Goal: Task Accomplishment & Management: Use online tool/utility

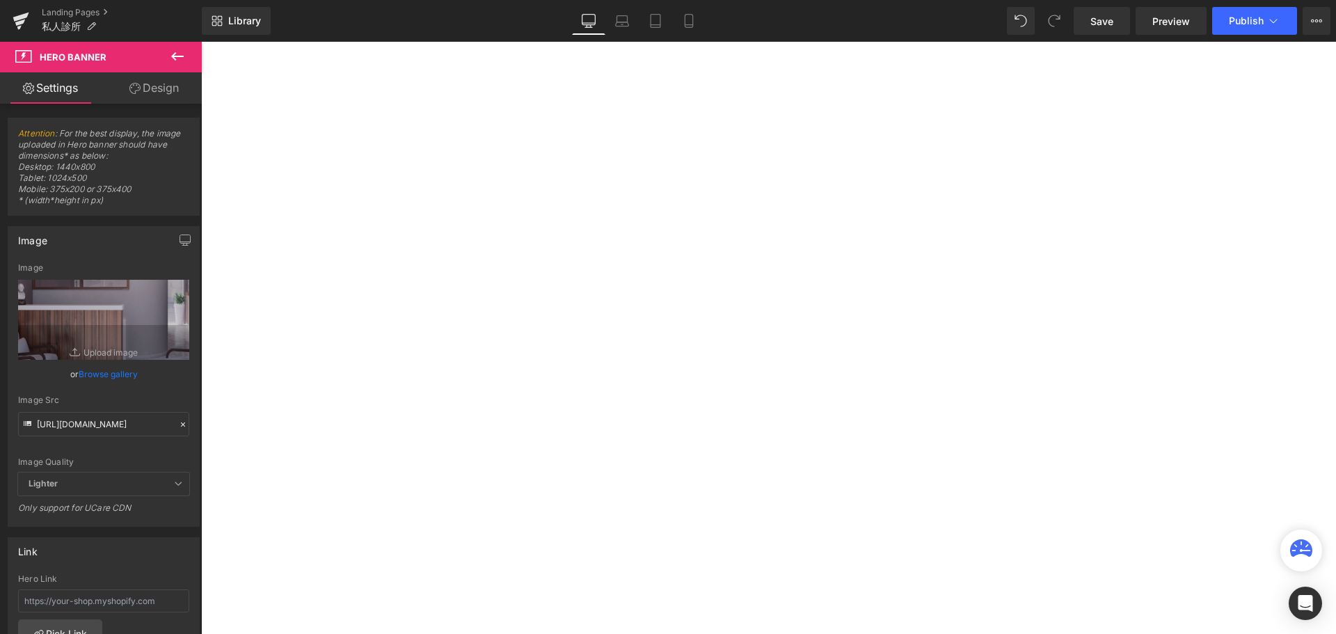
click at [61, 15] on link "Landing Pages" at bounding box center [122, 12] width 160 height 11
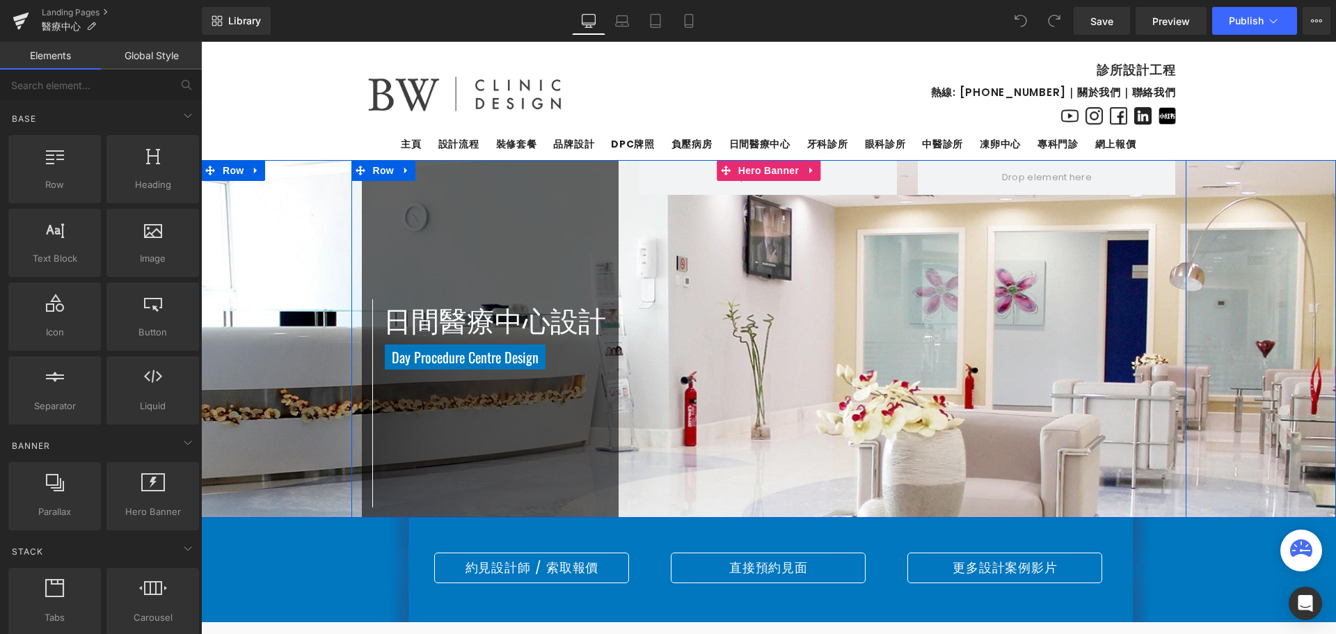
click at [845, 314] on div "日間醫療中心設計 Heading Day Procedure Centre Design Heading Row Row Row Row Row" at bounding box center [768, 339] width 835 height 358
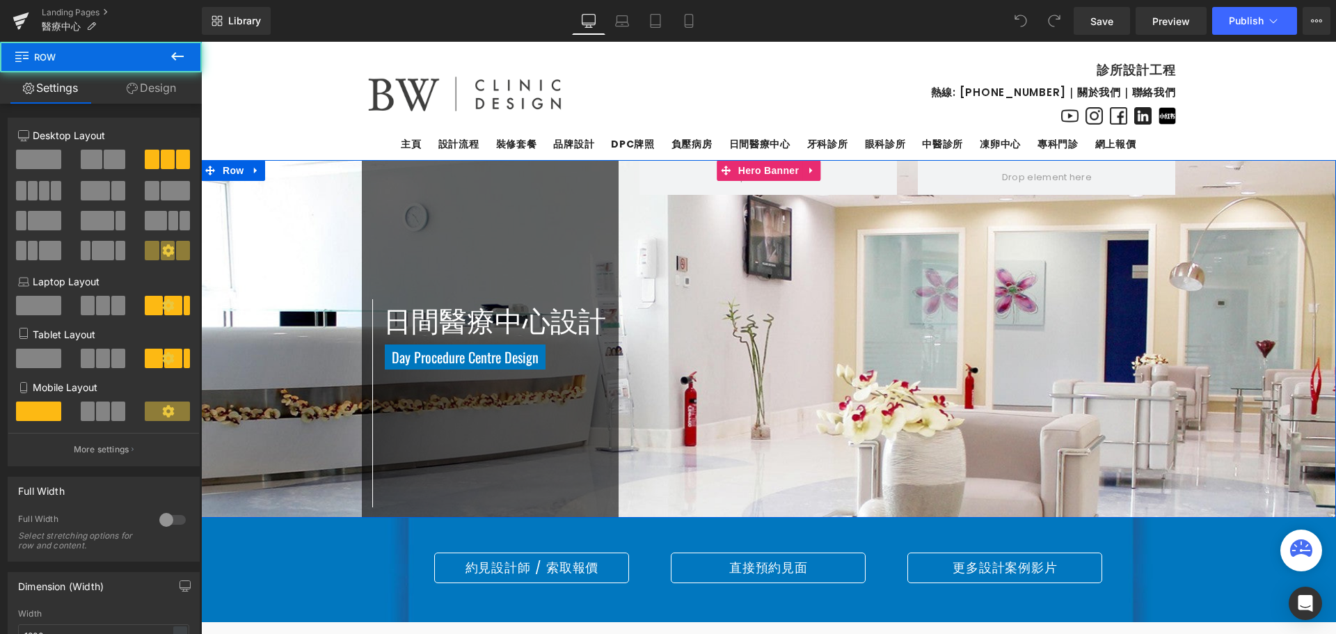
click at [1297, 303] on span "日間醫療中心設計 Heading Day Procedure Centre Design Heading Row Row Row Row Row" at bounding box center [768, 339] width 1135 height 358
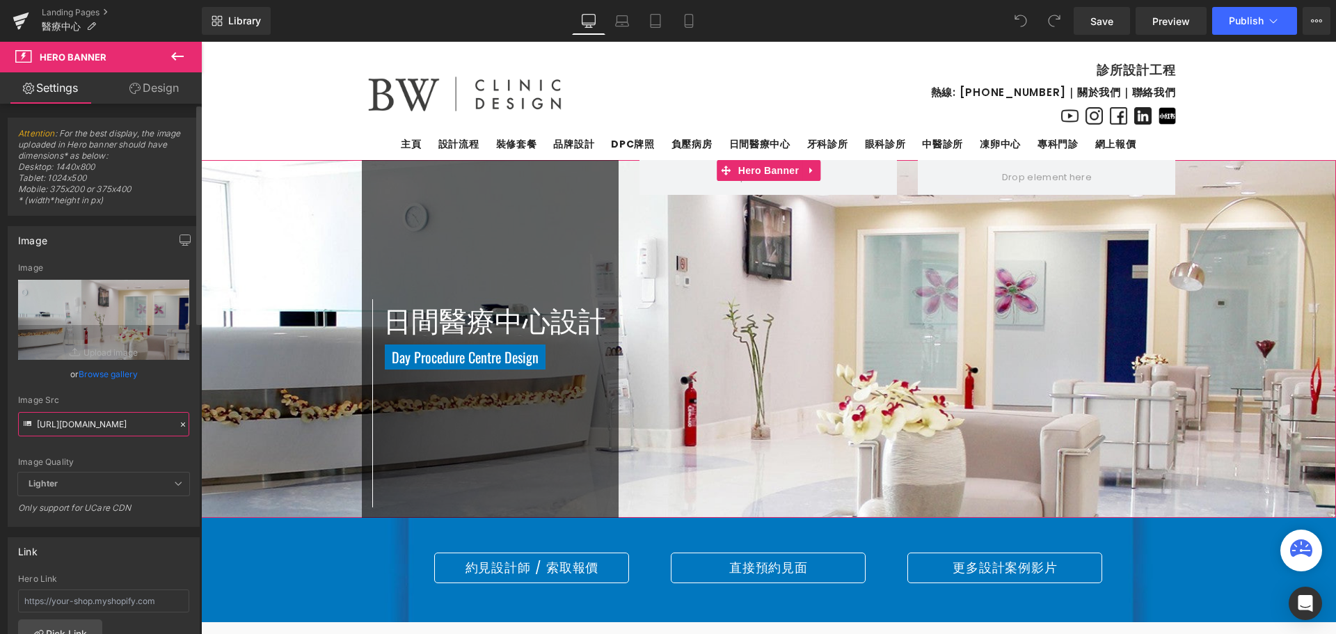
click at [106, 422] on input "https://cdn.shopify.com/s/files/1/0267/5153/3233/files/1880x500-banner-medical-…" at bounding box center [103, 424] width 171 height 24
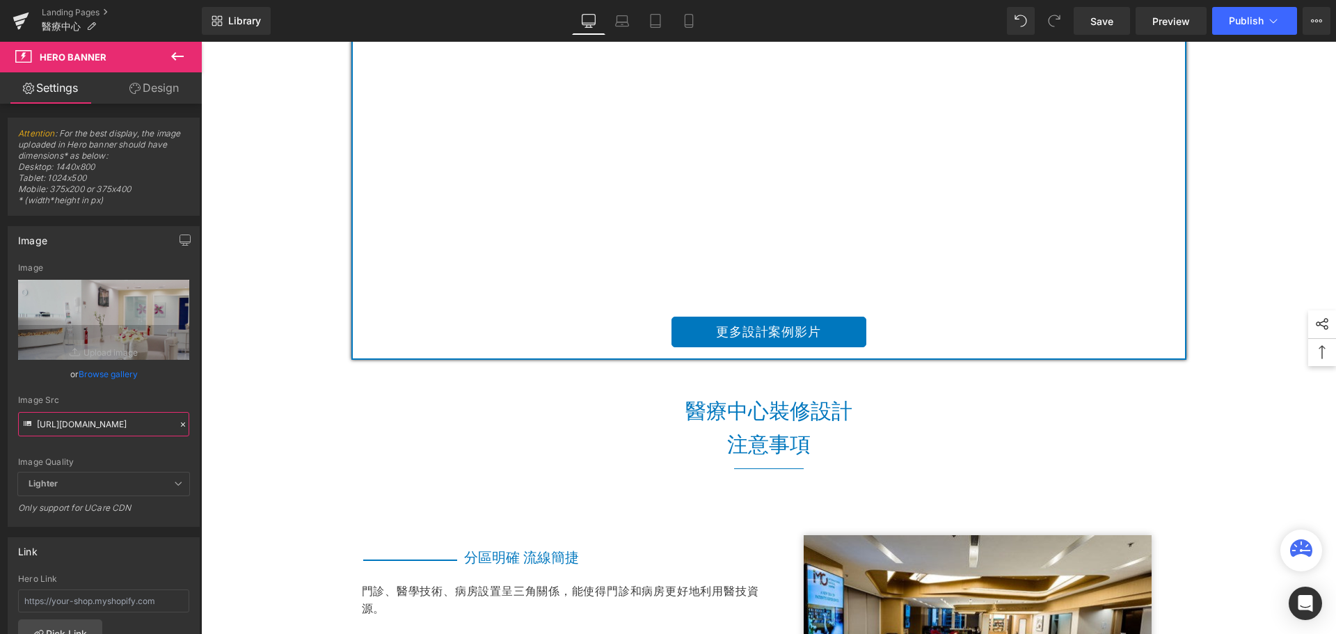
scroll to position [1183, 0]
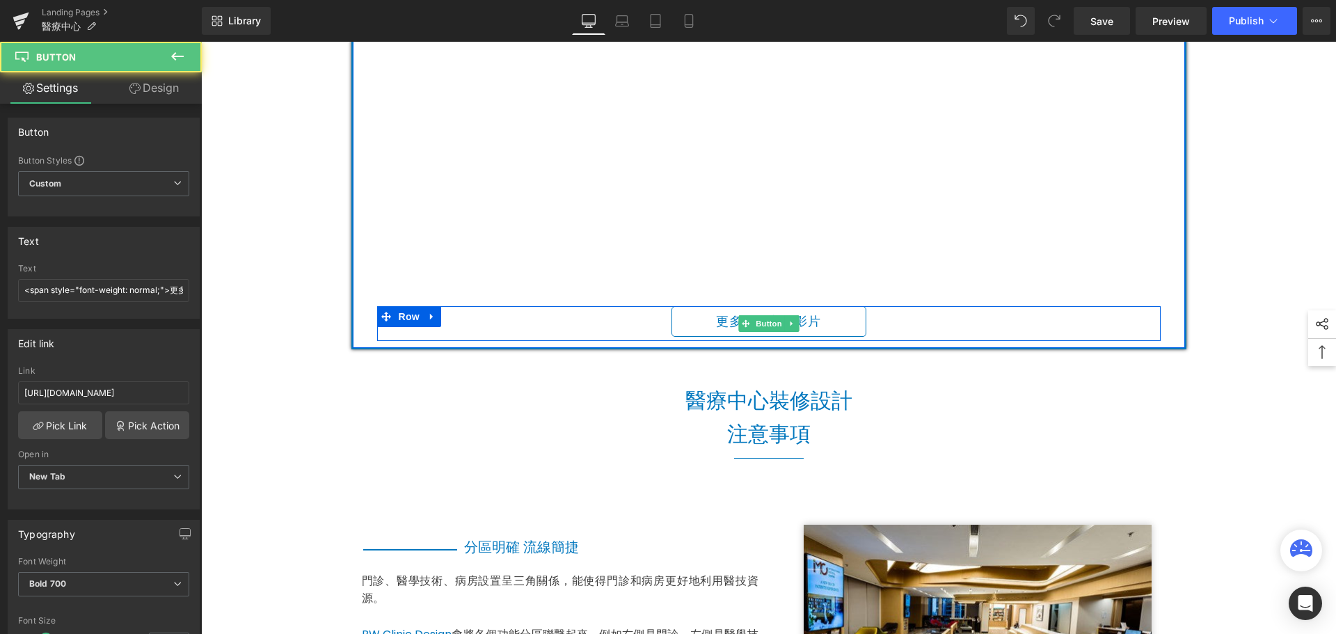
click at [837, 321] on link "更多設計案例影片" at bounding box center [768, 321] width 195 height 31
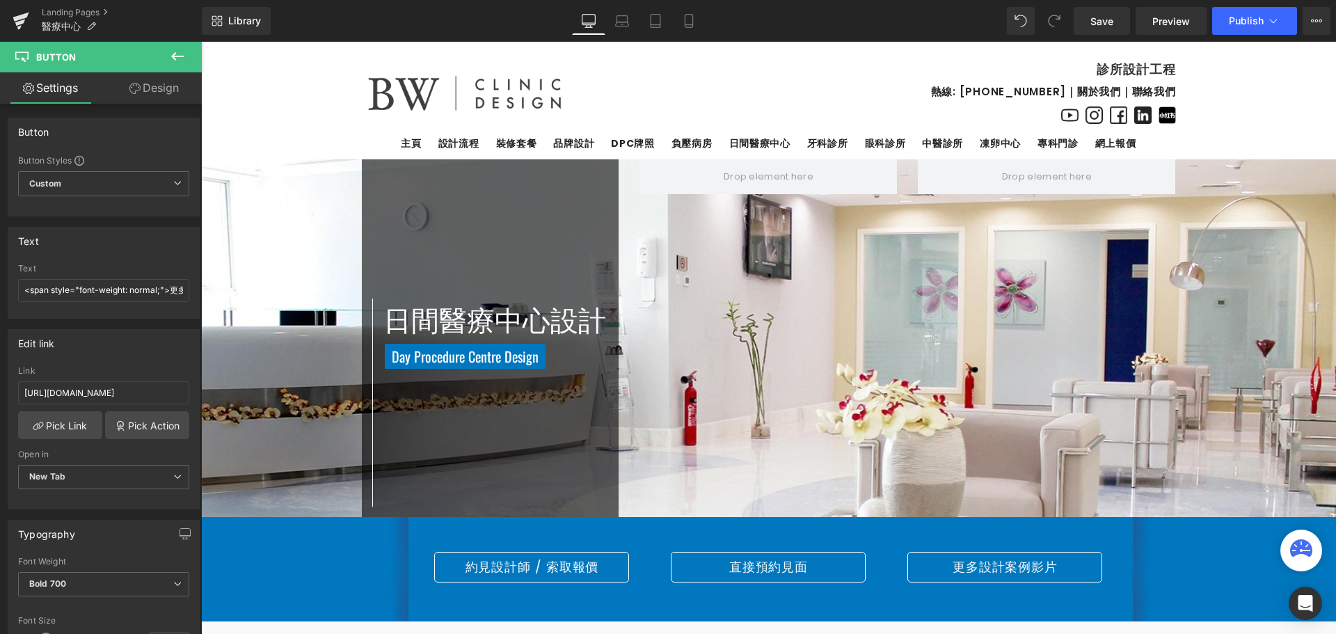
scroll to position [0, 0]
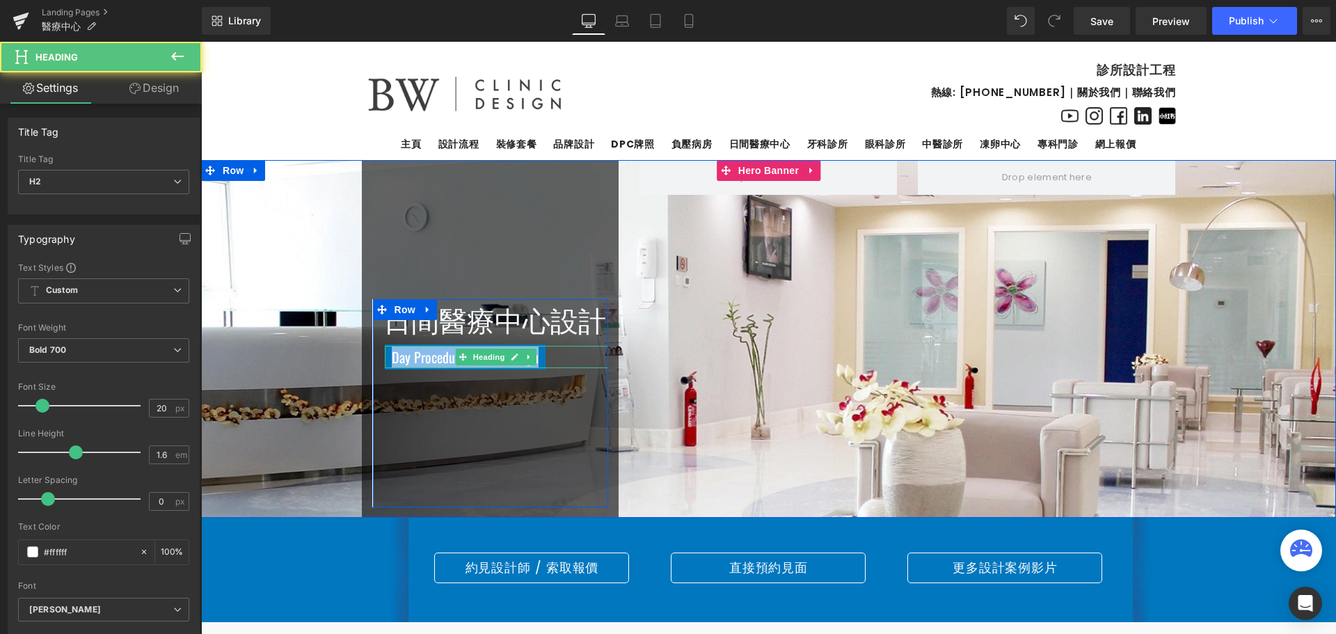
drag, startPoint x: 388, startPoint y: 356, endPoint x: 582, endPoint y: 357, distance: 193.4
click at [582, 357] on h2 "Day Procedure Centre Design" at bounding box center [497, 357] width 224 height 22
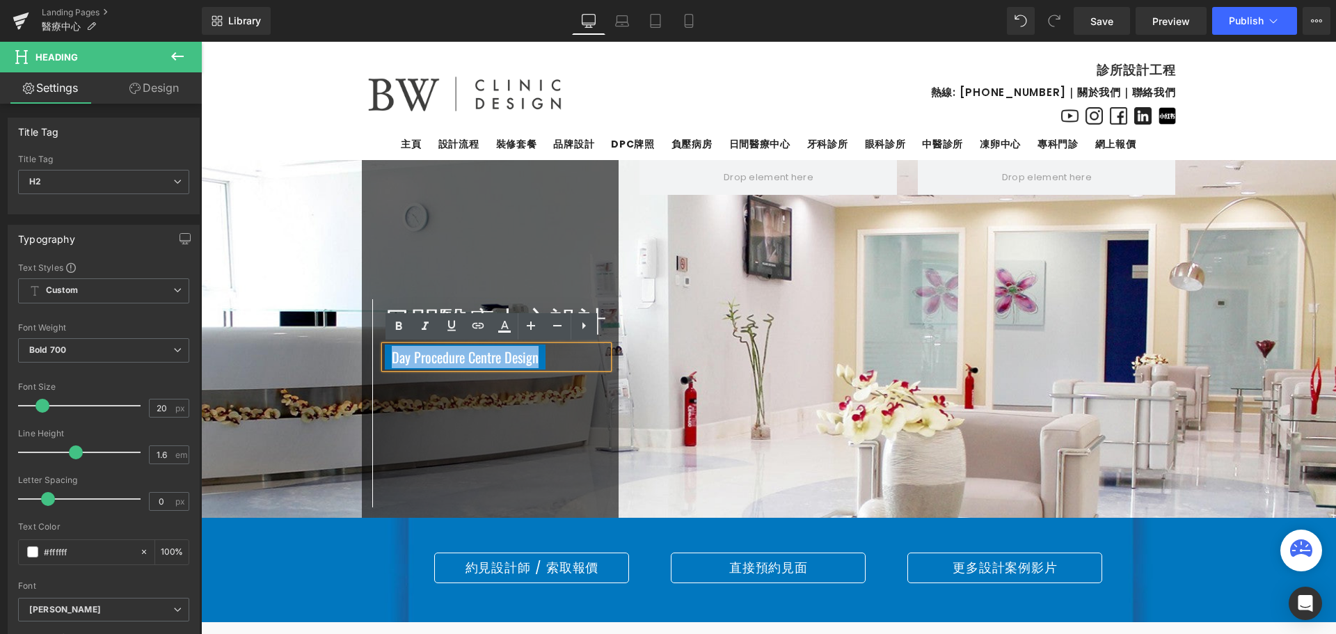
copy span "Day Procedure Centre Design"
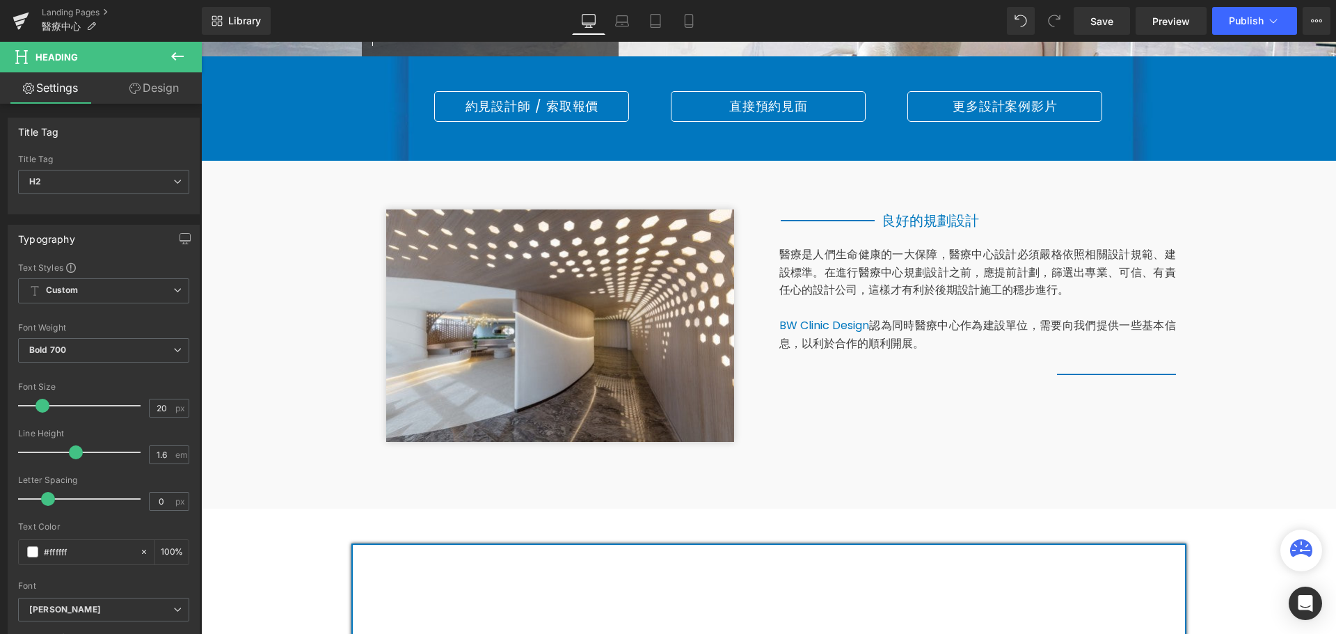
scroll to position [557, 0]
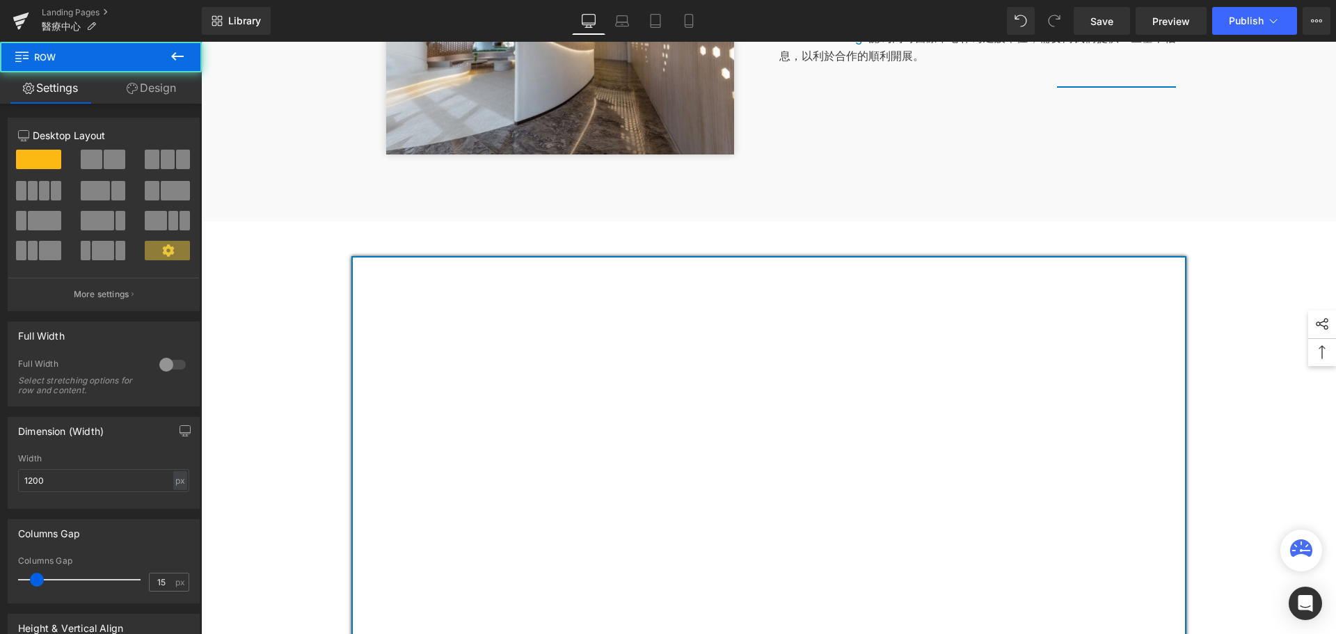
scroll to position [765, 0]
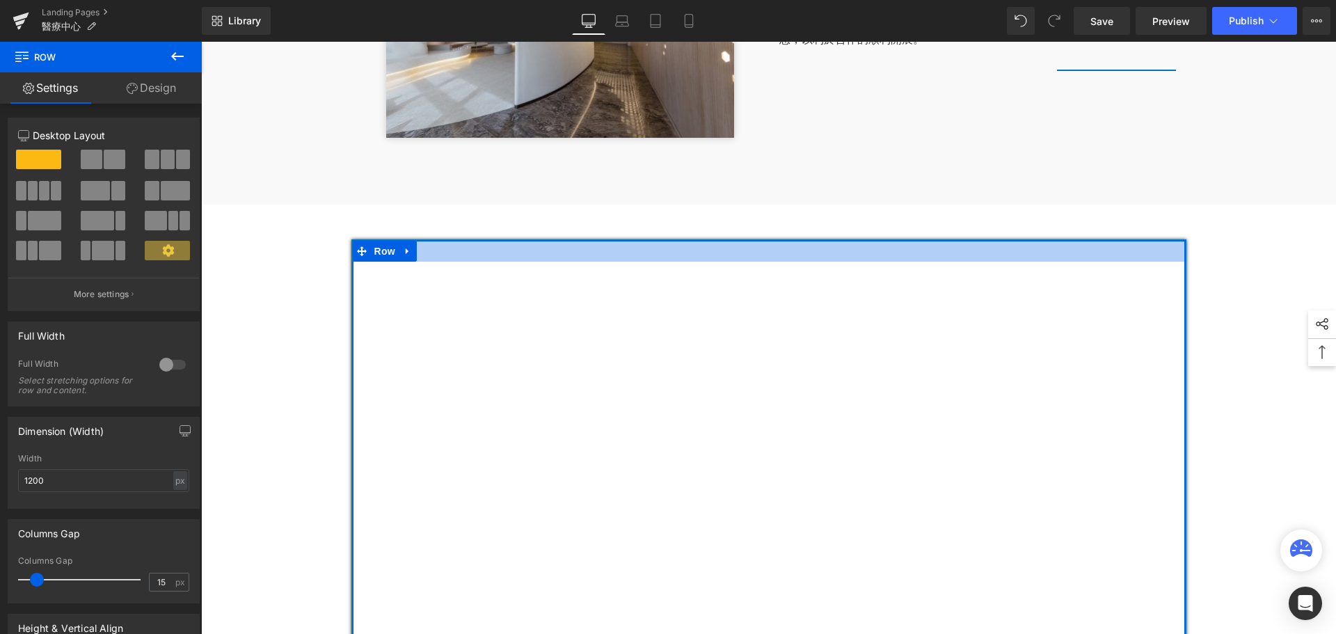
click at [628, 251] on div at bounding box center [769, 251] width 832 height 21
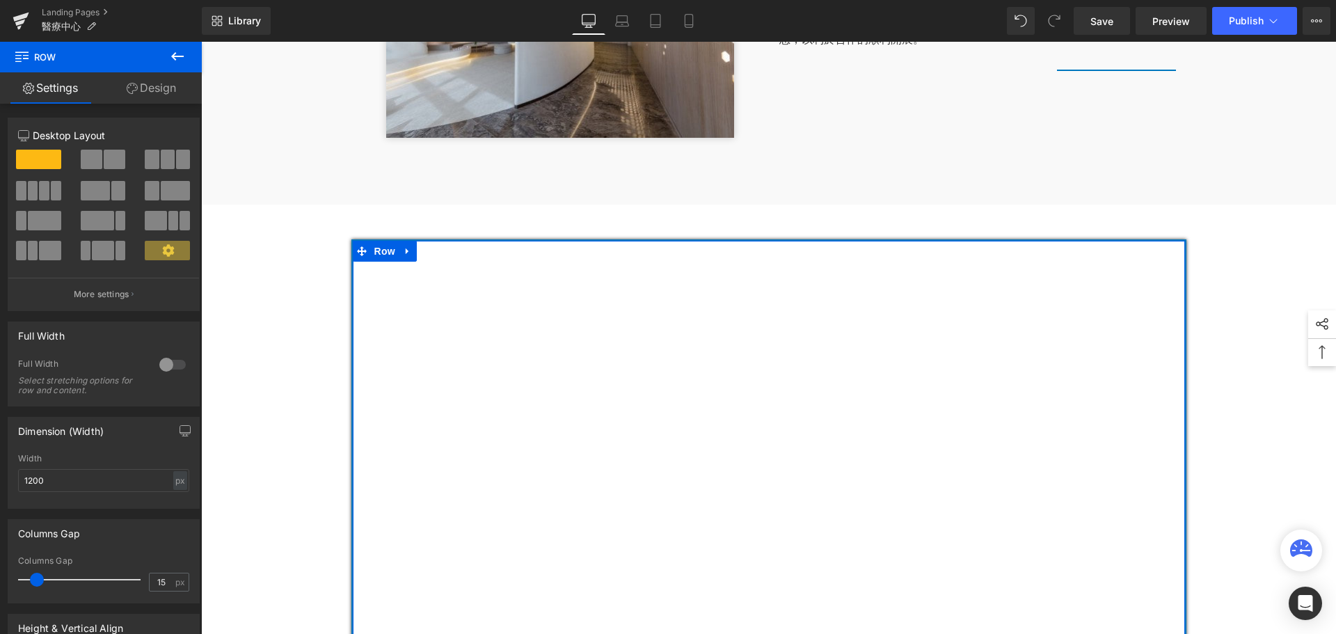
click at [146, 92] on link "Design" at bounding box center [151, 87] width 101 height 31
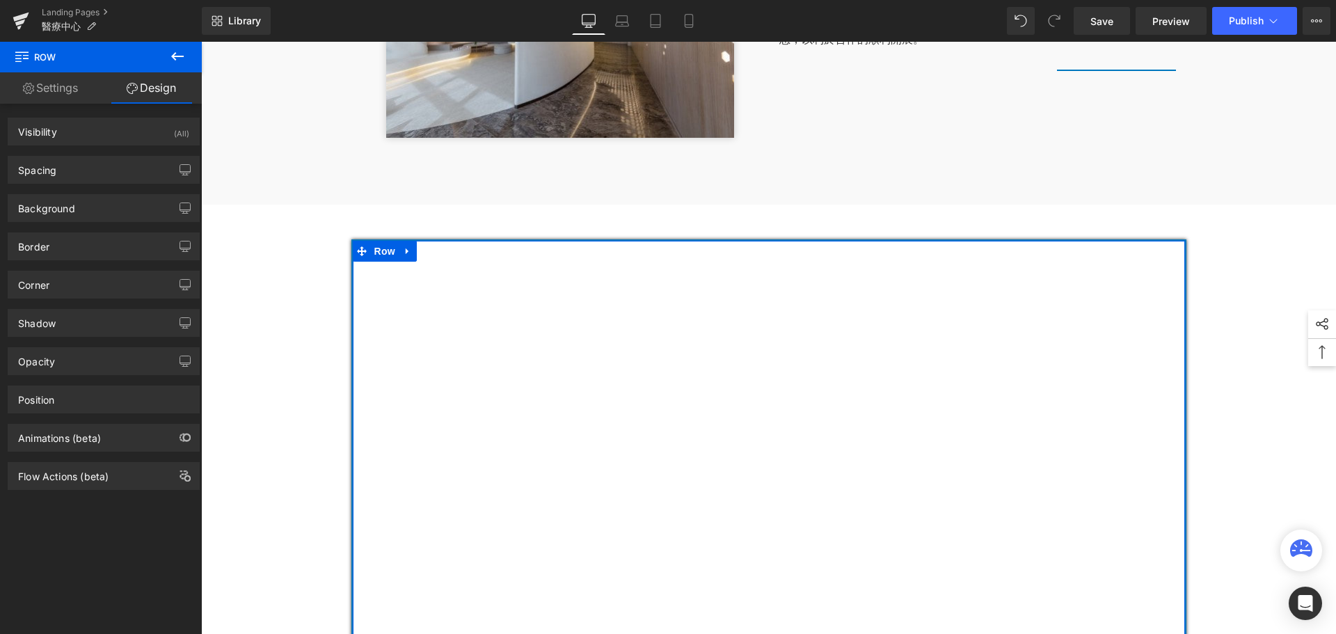
click at [52, 86] on link "Settings" at bounding box center [50, 87] width 101 height 31
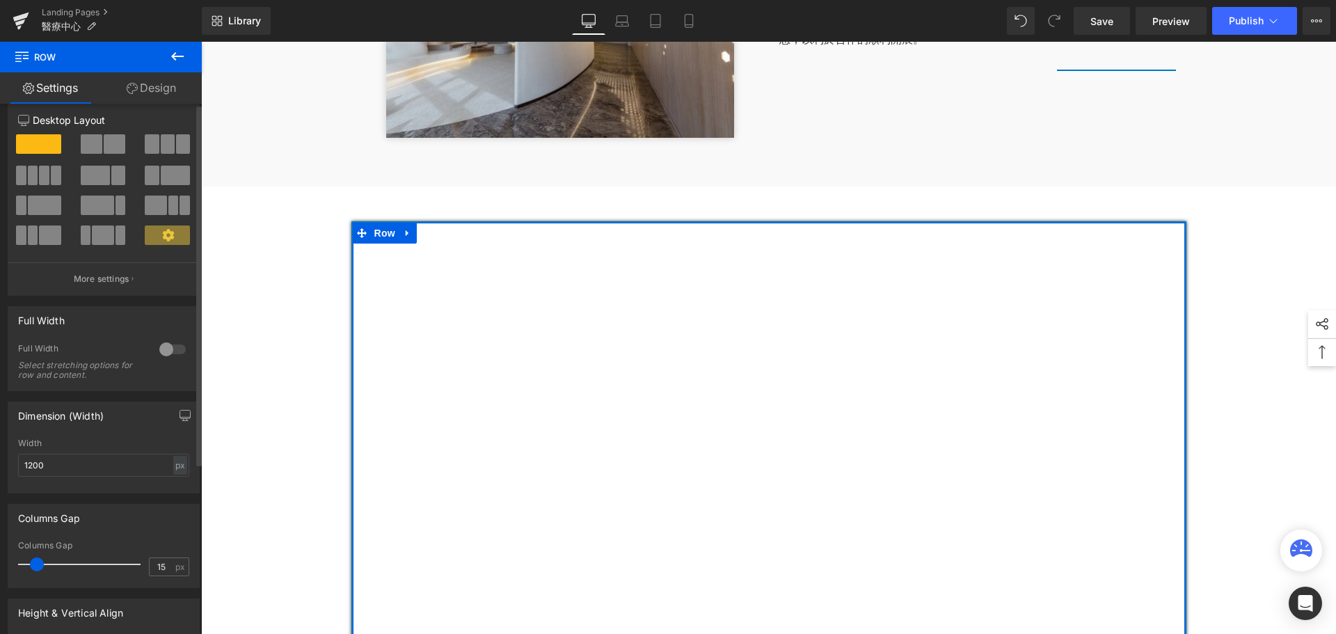
scroll to position [0, 0]
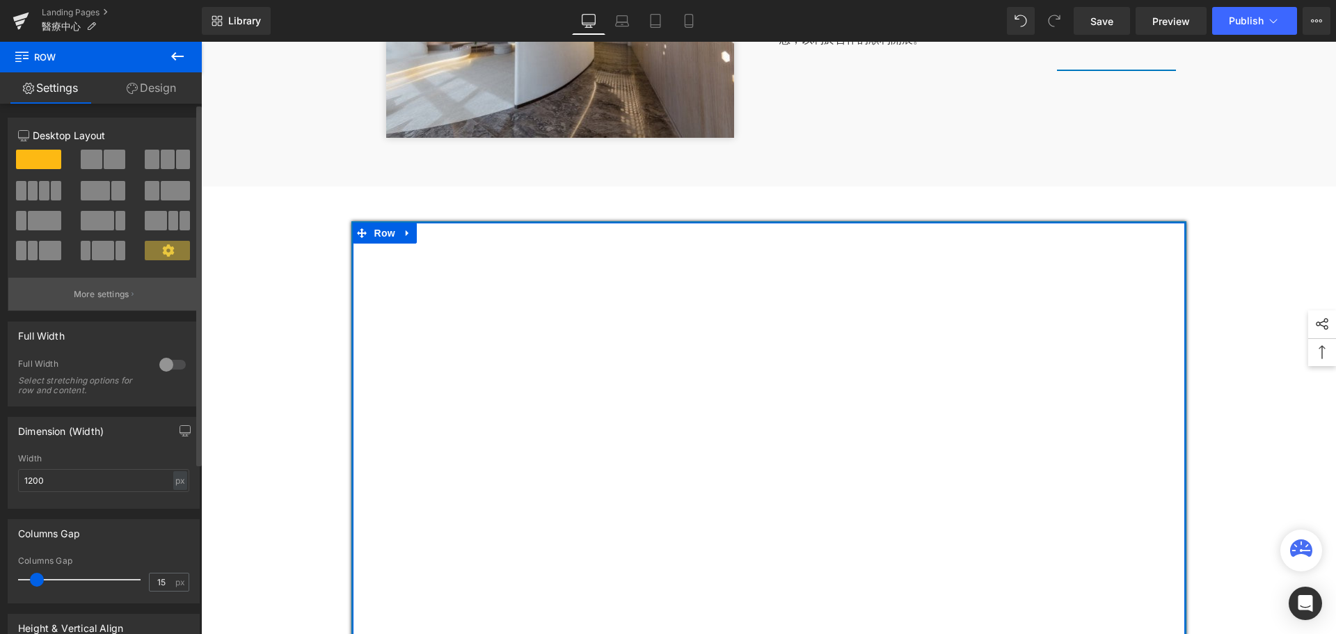
click at [109, 296] on p "More settings" at bounding box center [102, 294] width 56 height 13
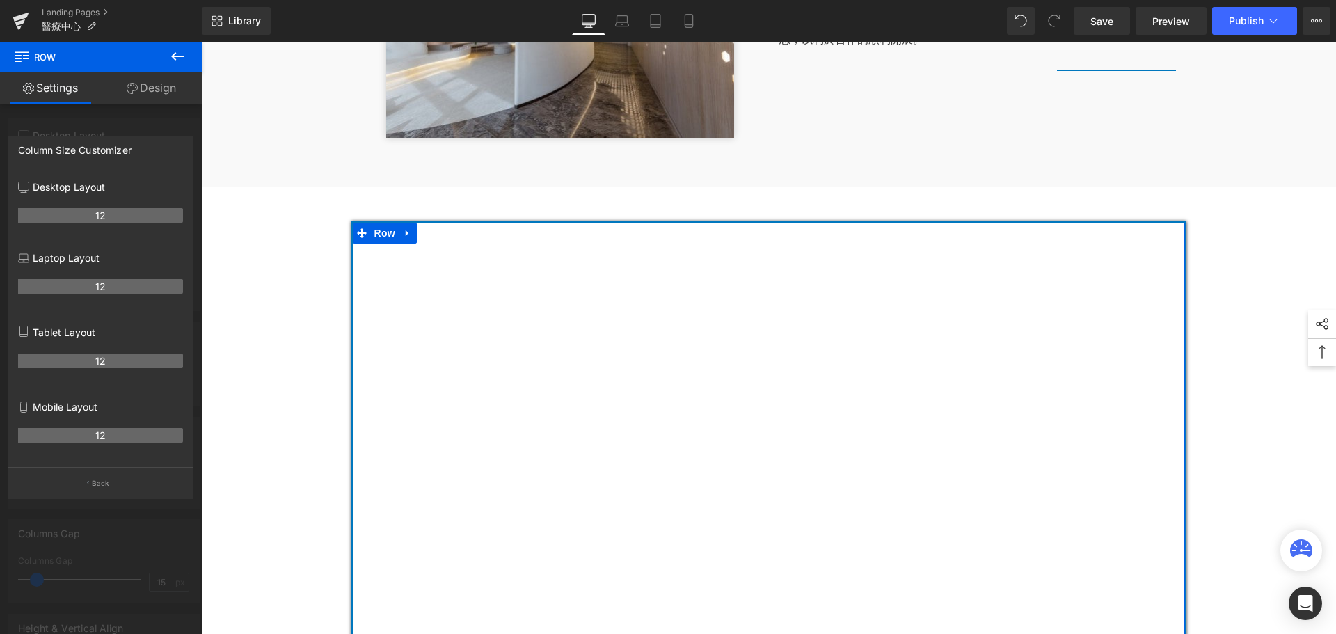
click at [122, 523] on div at bounding box center [101, 341] width 202 height 599
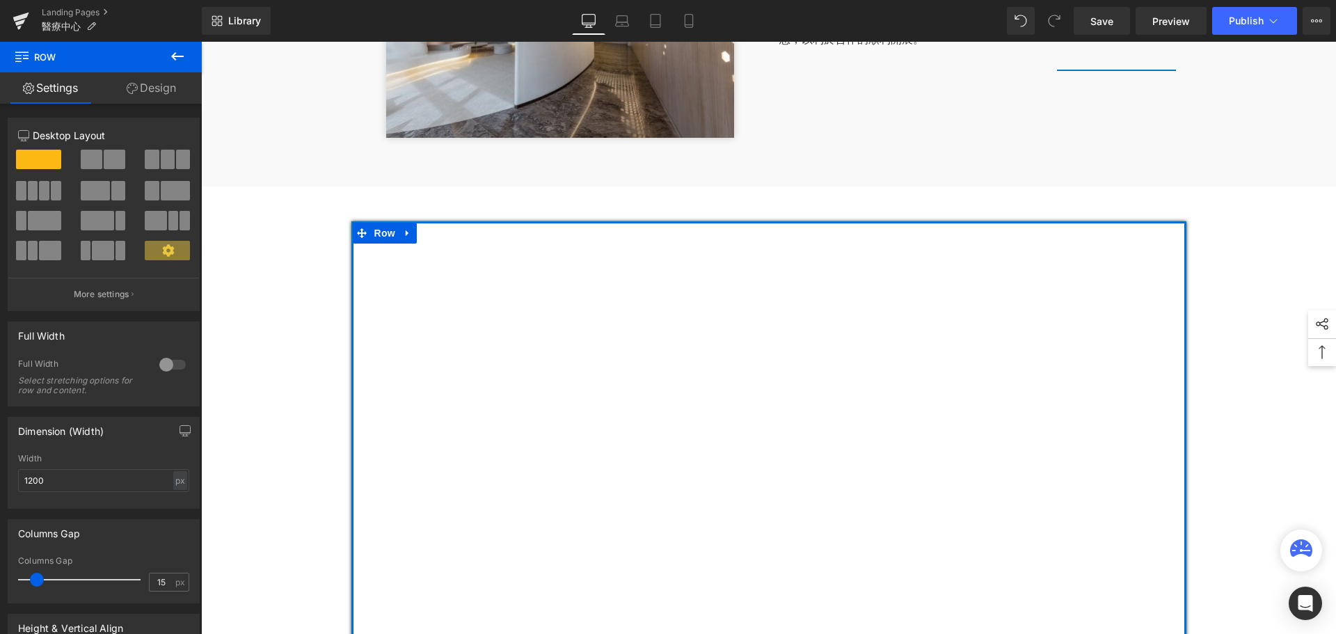
click at [144, 86] on link "Design" at bounding box center [151, 87] width 101 height 31
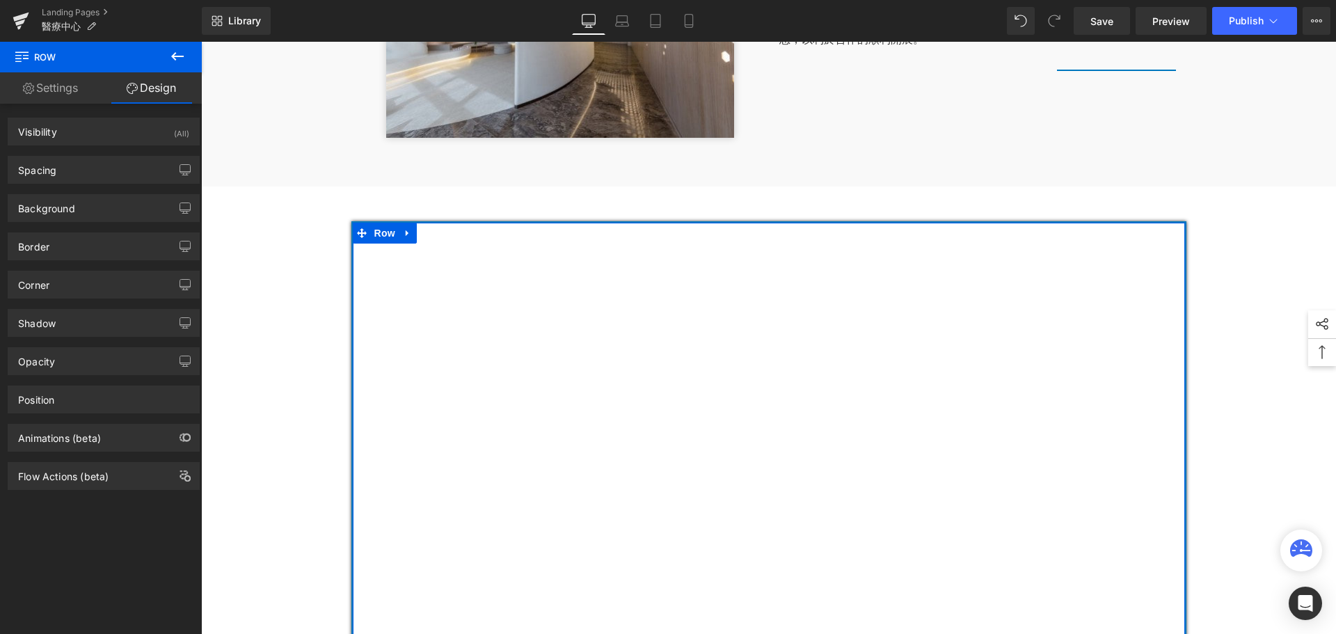
click at [47, 93] on link "Settings" at bounding box center [50, 87] width 101 height 31
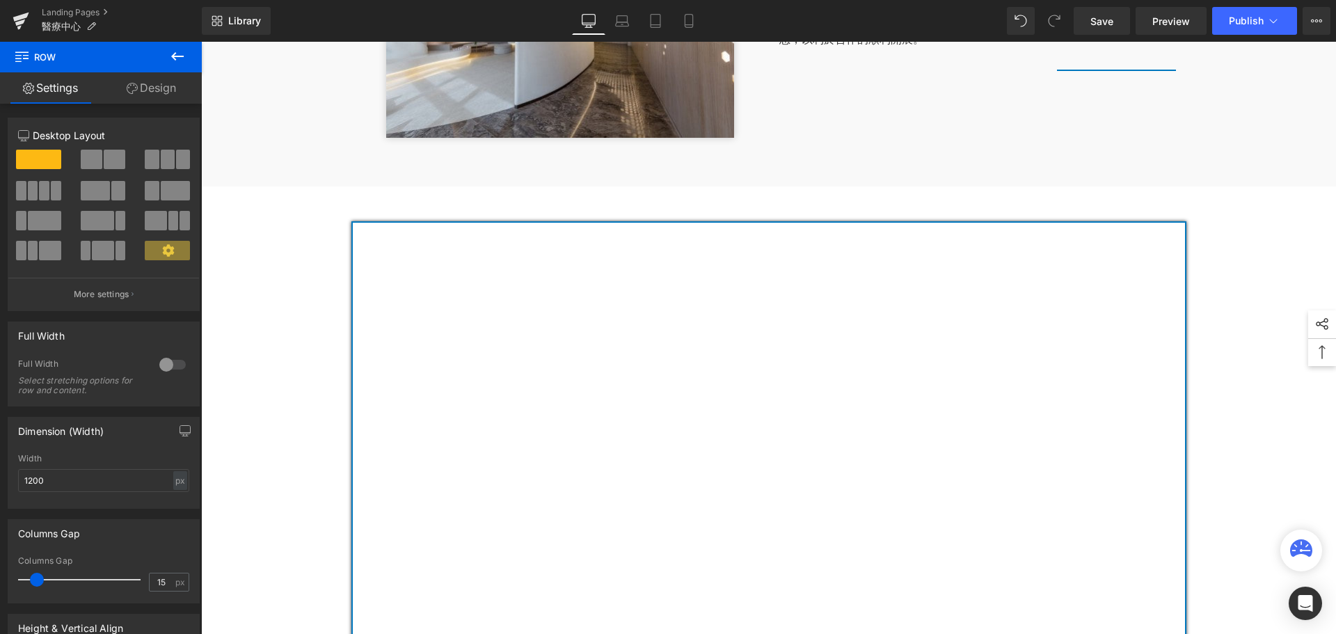
click at [172, 53] on icon at bounding box center [177, 56] width 17 height 17
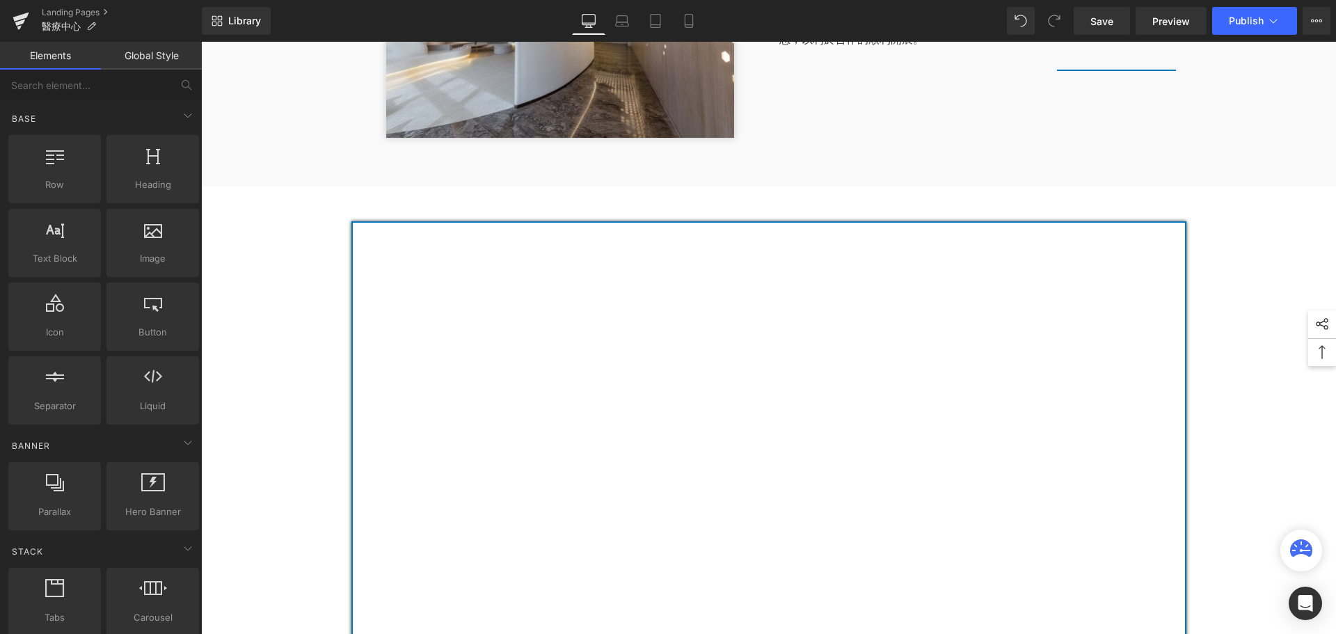
click at [150, 59] on link "Global Style" at bounding box center [151, 56] width 101 height 28
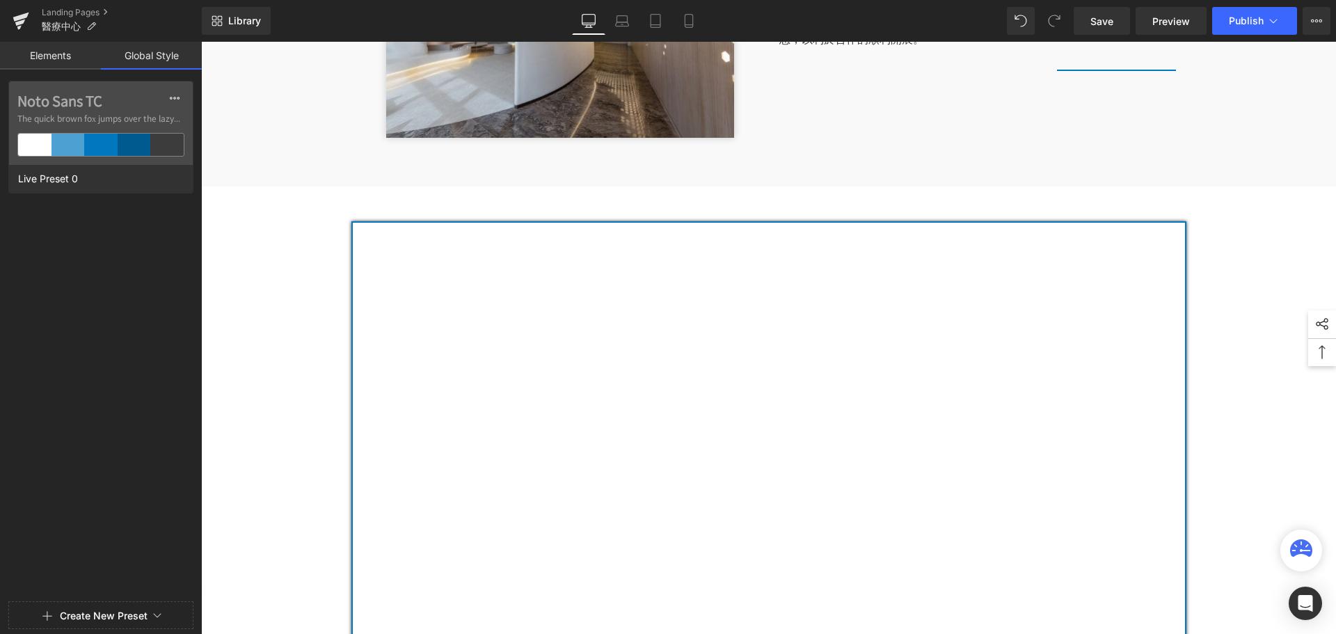
click at [62, 40] on div "Landing Pages 醫療中心" at bounding box center [101, 21] width 202 height 42
click at [62, 51] on link "Elements" at bounding box center [50, 56] width 101 height 28
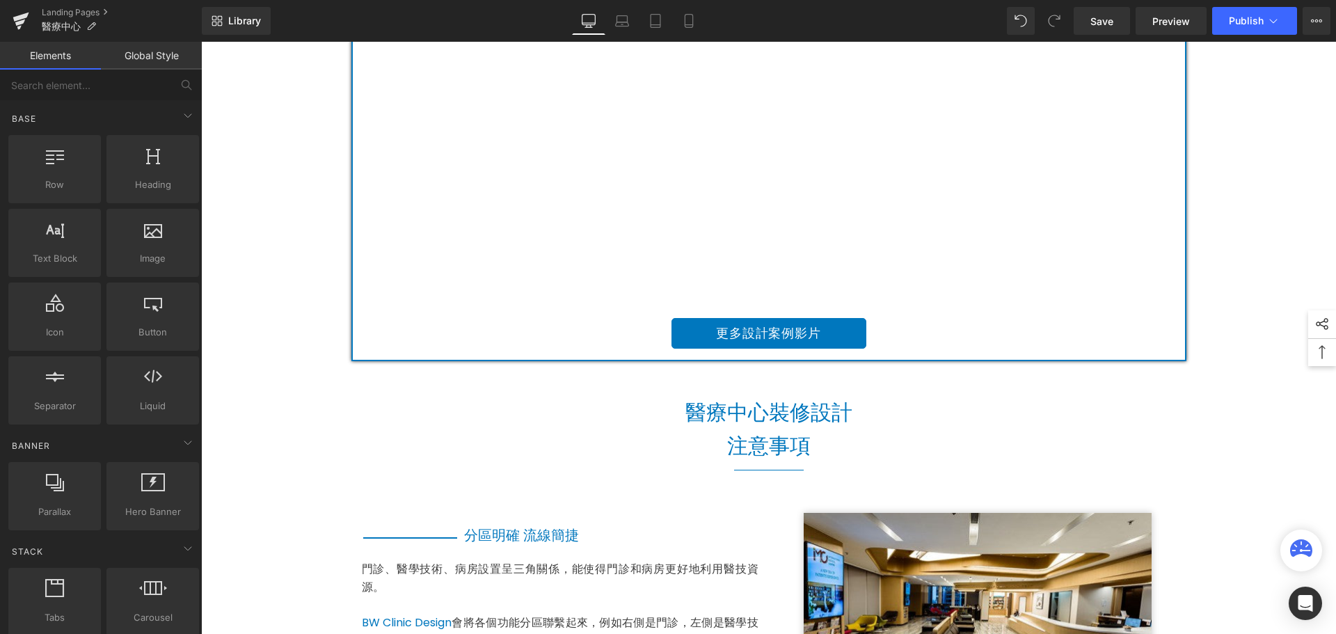
scroll to position [1044, 0]
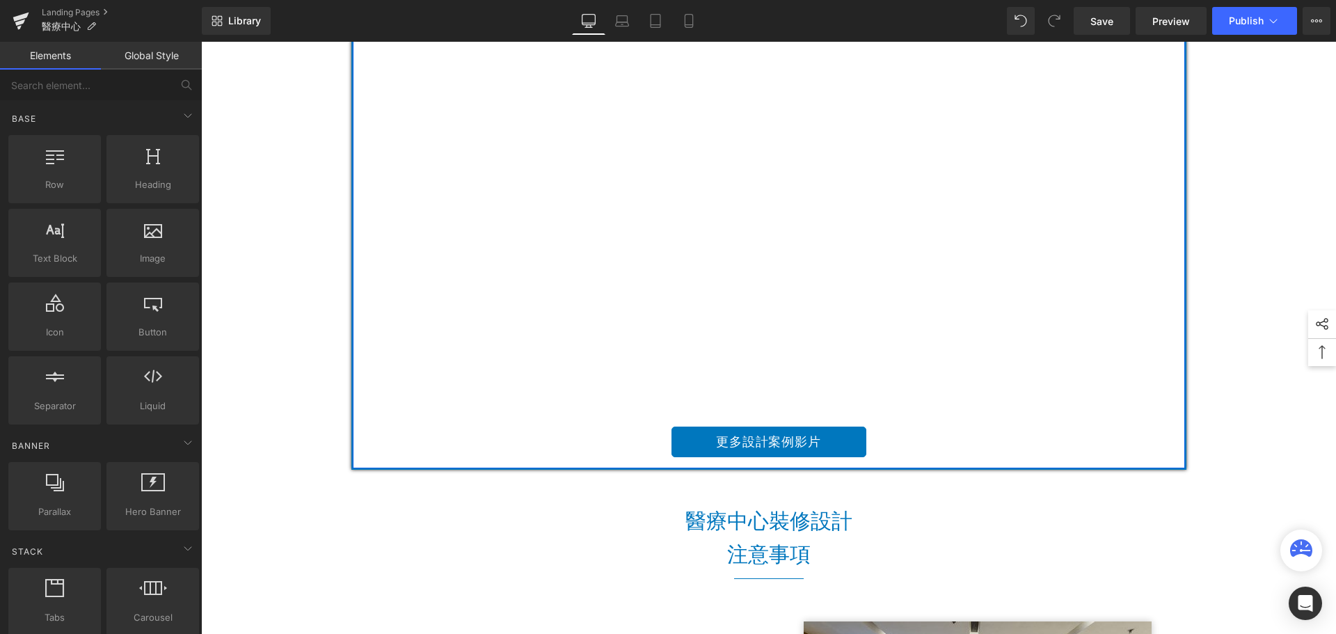
click at [1160, 451] on div "Youtube 更多設計案例影片 Button Row" at bounding box center [769, 213] width 804 height 497
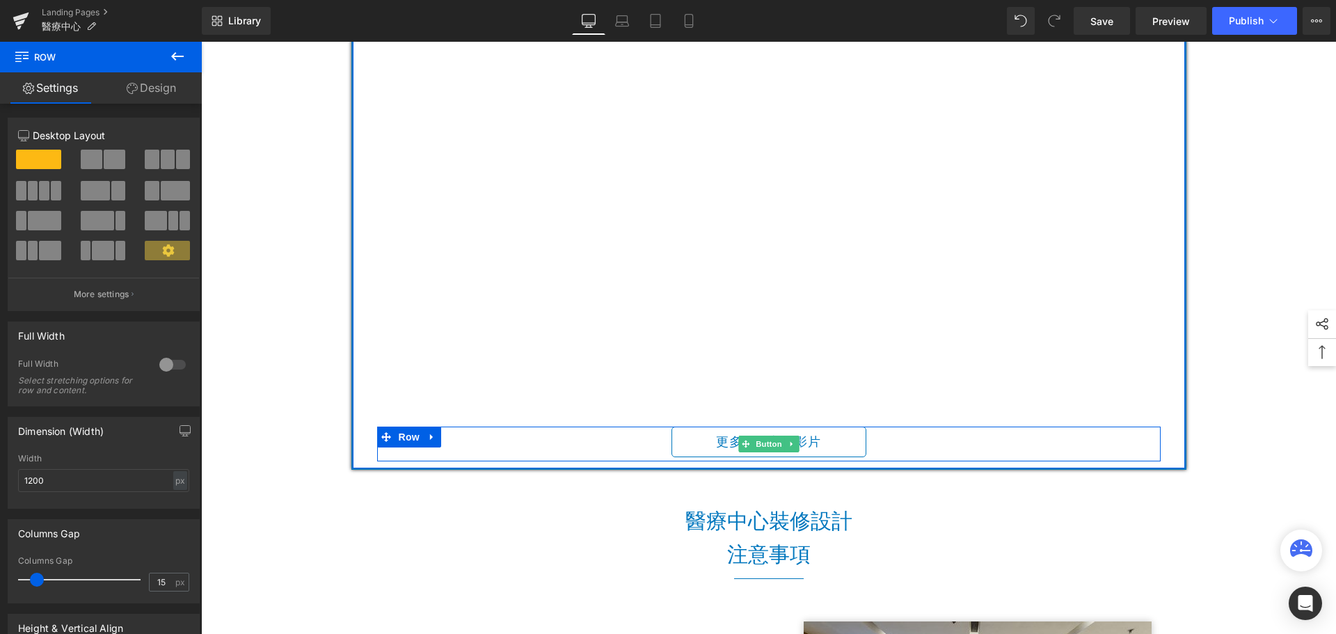
click at [823, 443] on link "更多設計案例影片" at bounding box center [768, 442] width 195 height 31
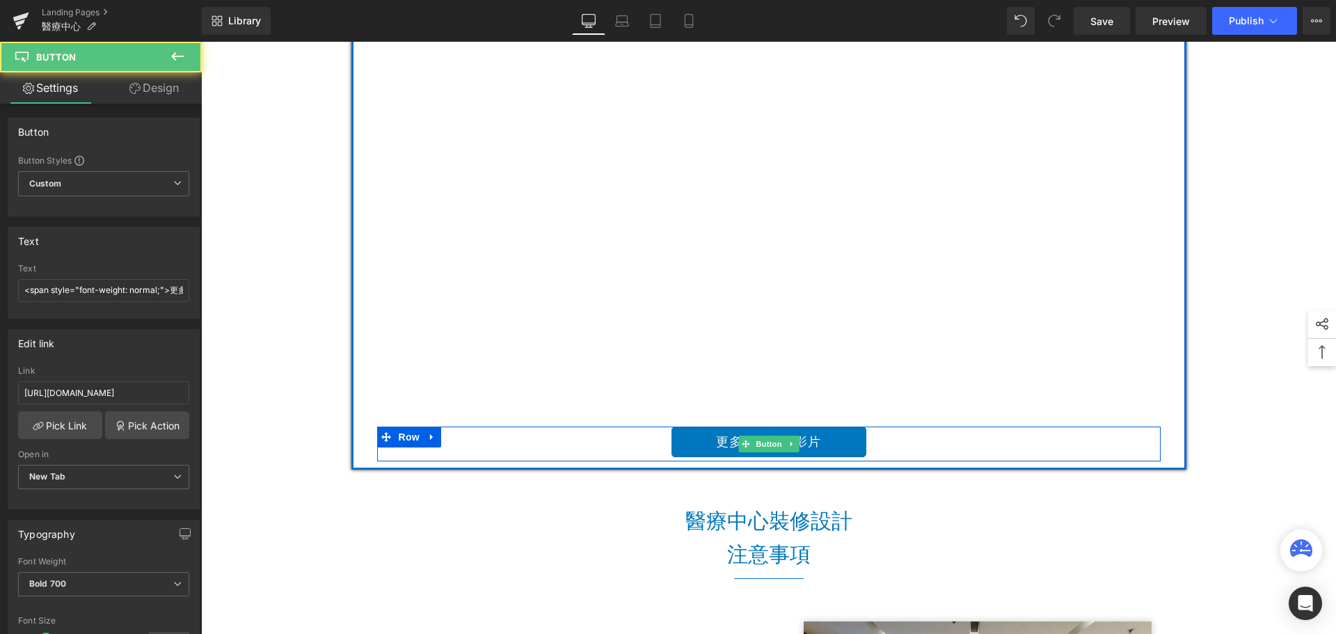
click at [479, 445] on div "更多設計案例影片" at bounding box center [768, 444] width 783 height 35
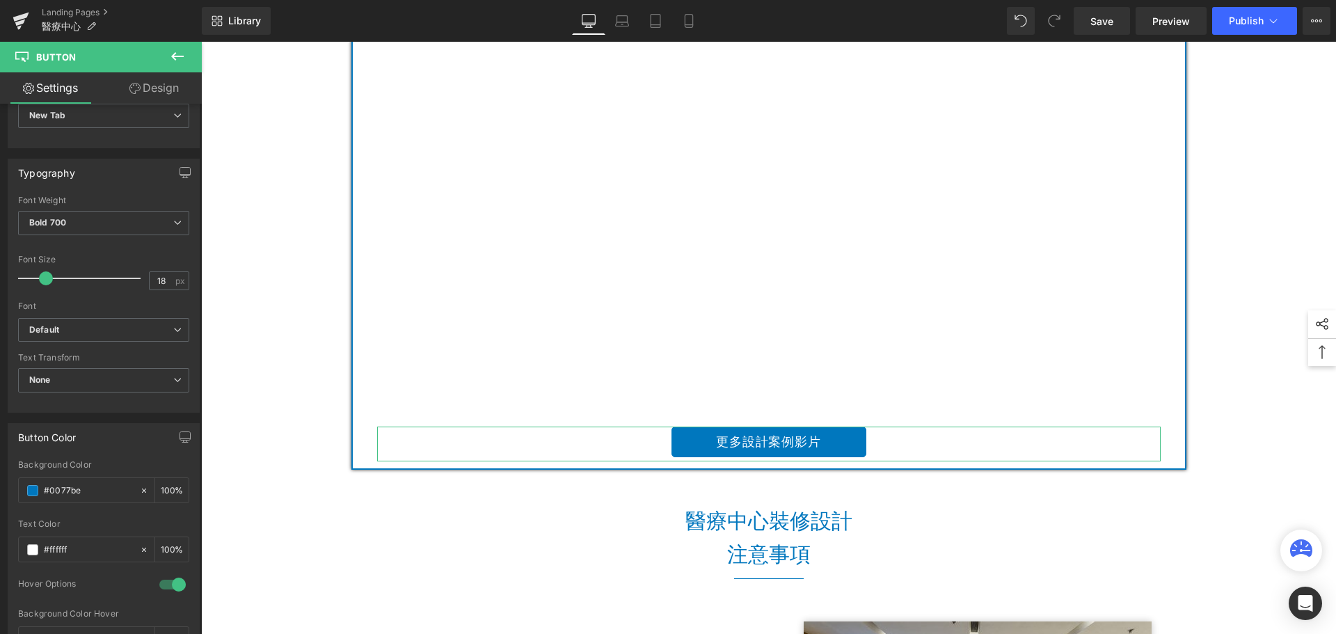
scroll to position [417, 0]
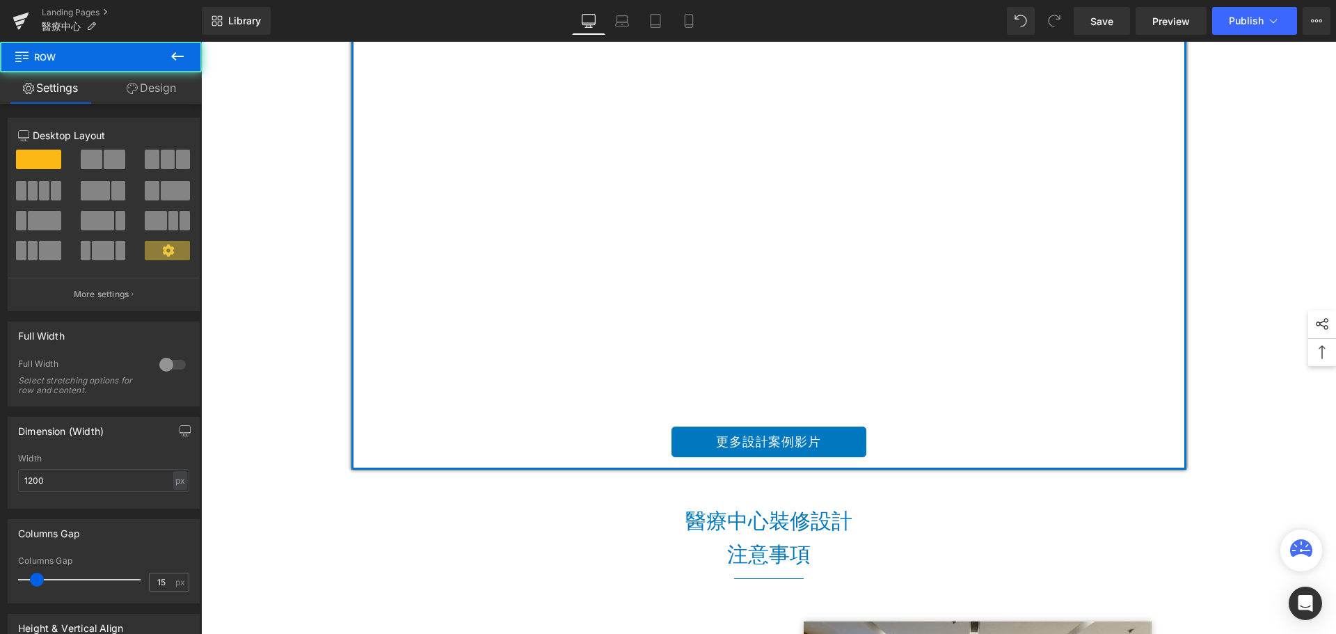
click at [360, 404] on div "Youtube 更多設計案例影片 Button Row Row" at bounding box center [768, 206] width 835 height 527
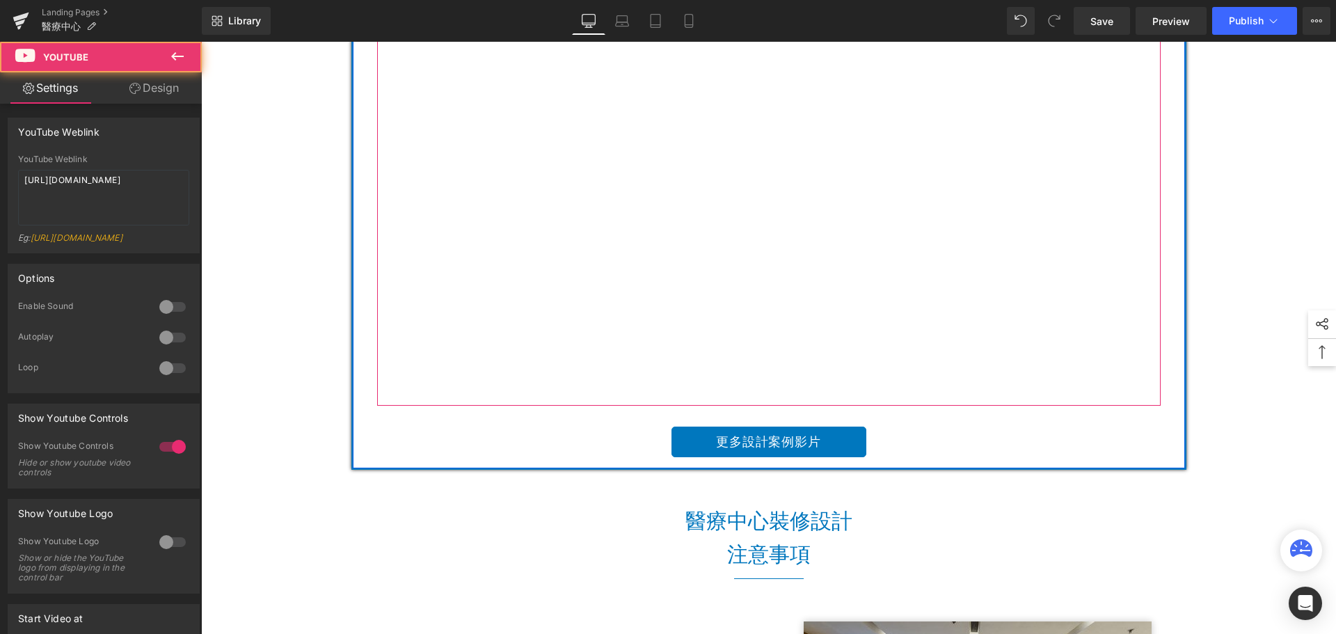
click at [390, 402] on div at bounding box center [768, 185] width 783 height 441
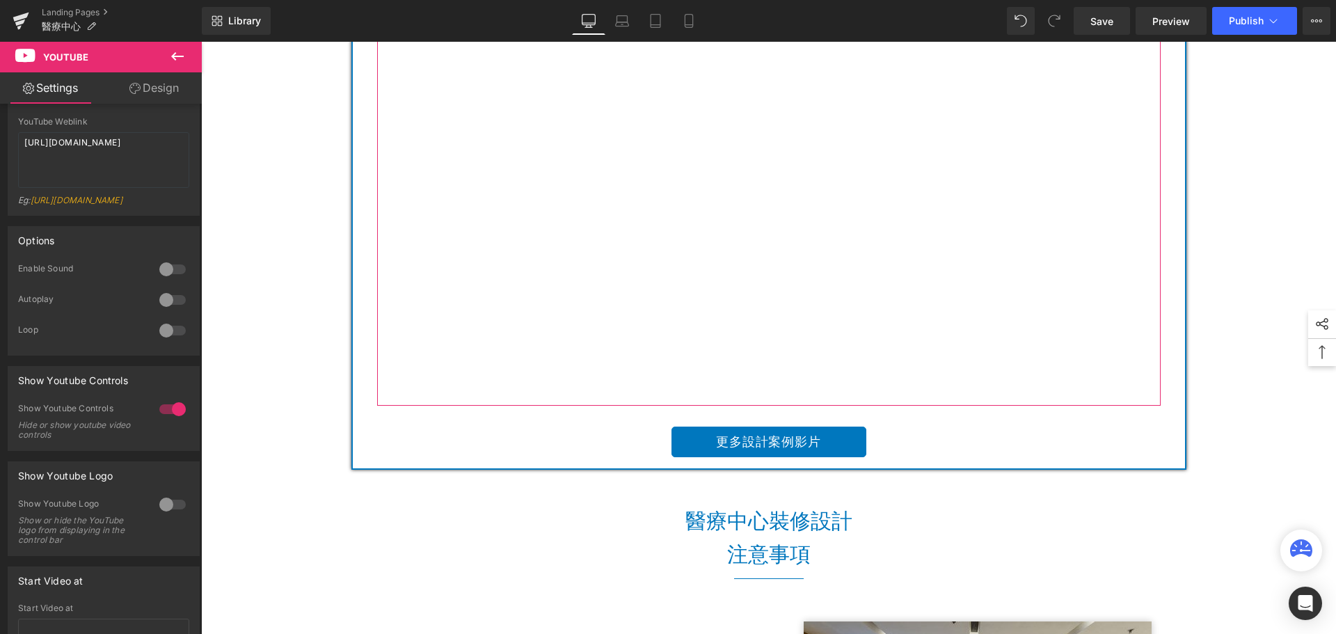
scroll to position [0, 0]
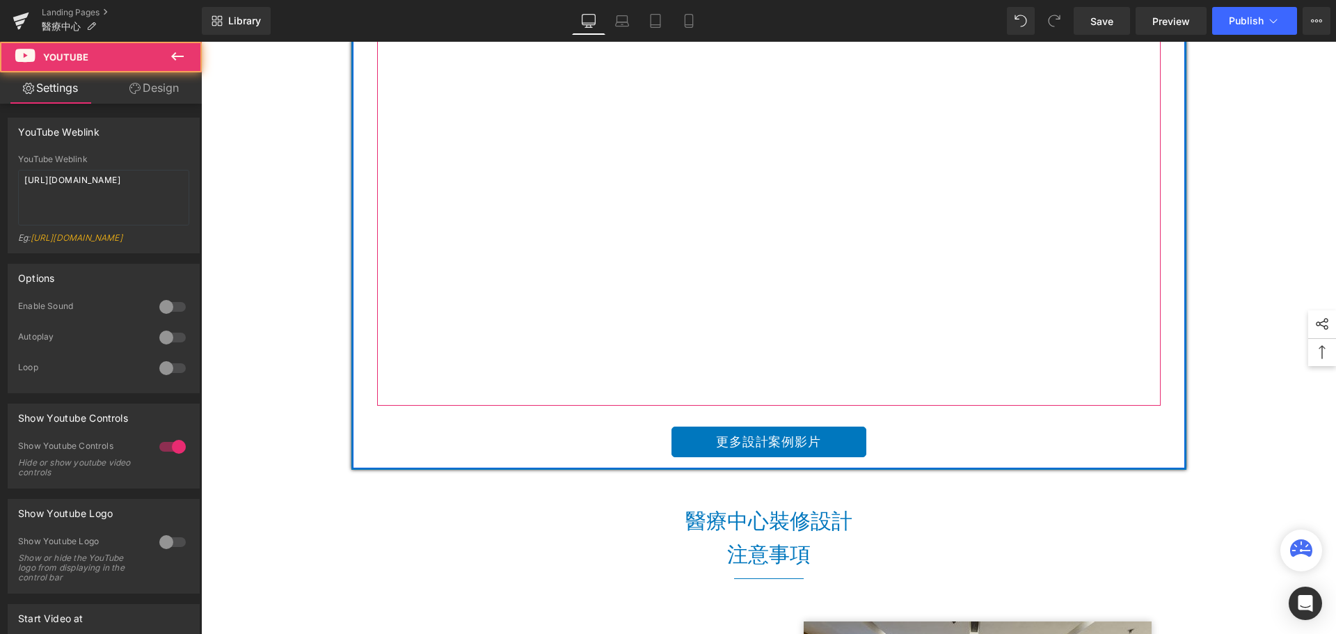
click at [767, 219] on div at bounding box center [768, 185] width 783 height 441
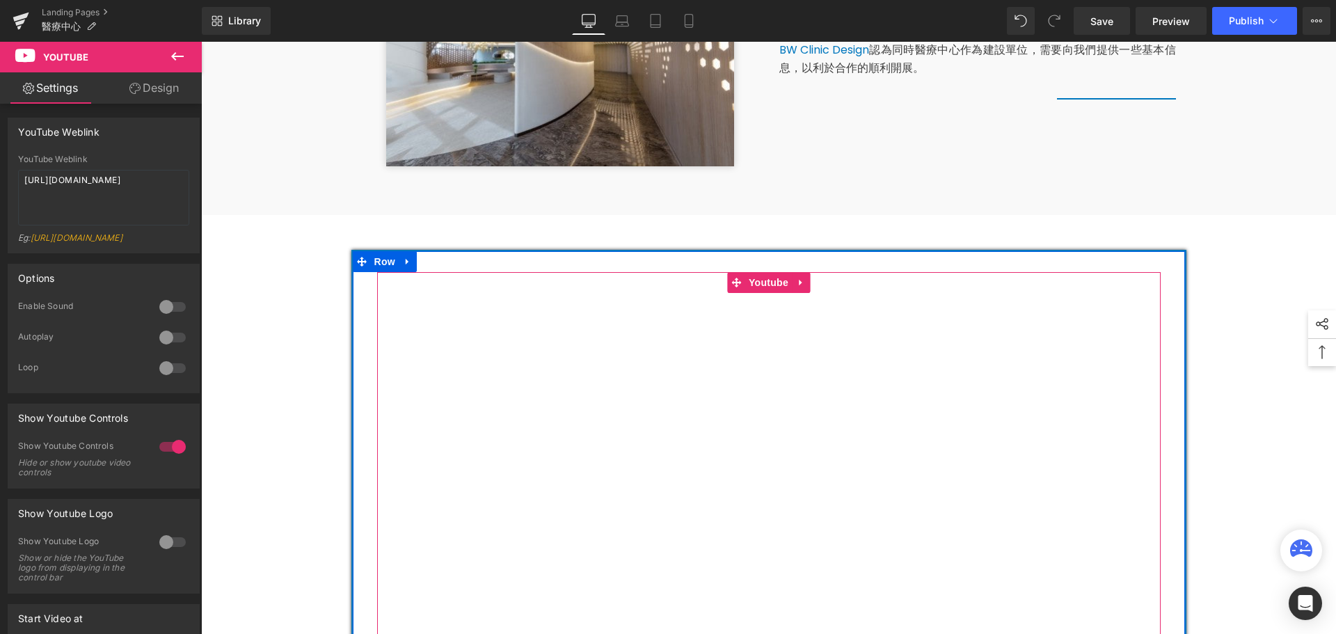
scroll to position [626, 0]
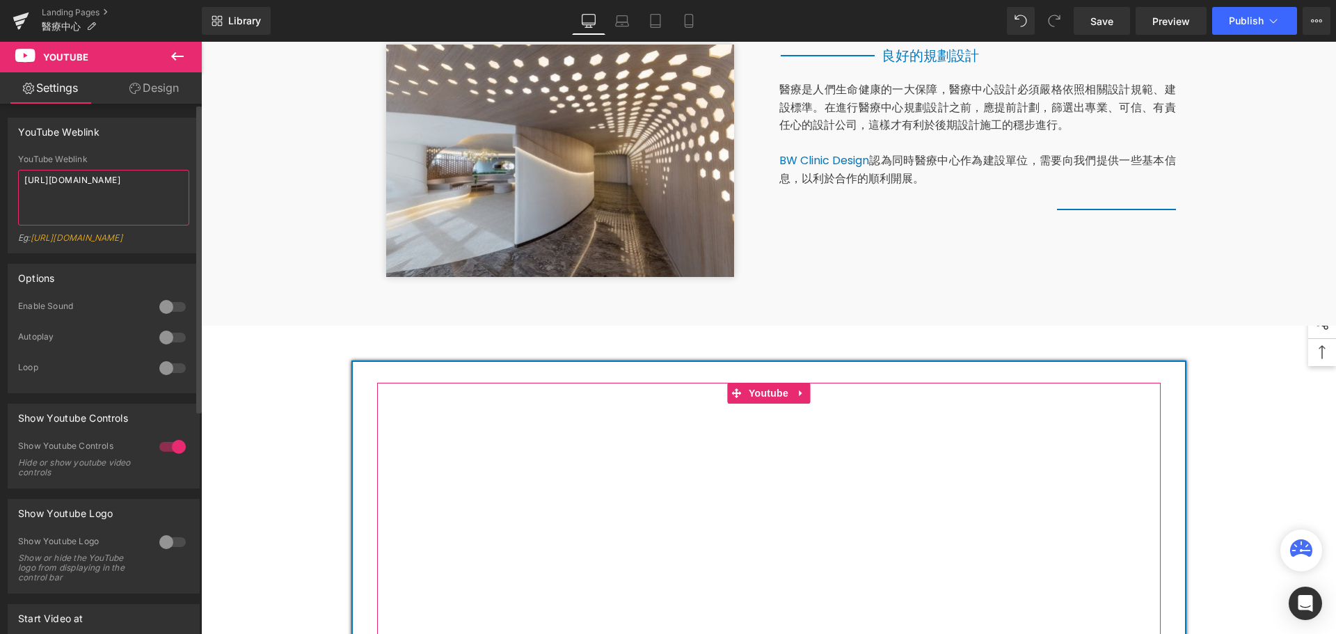
drag, startPoint x: 143, startPoint y: 193, endPoint x: 0, endPoint y: 177, distance: 144.2
click at [0, 177] on div "YouTube Weblink YouTube Weblink https://youtu.be/ZQFJuG11koo?si=3kOji1hMsyxE0YP…" at bounding box center [104, 180] width 208 height 146
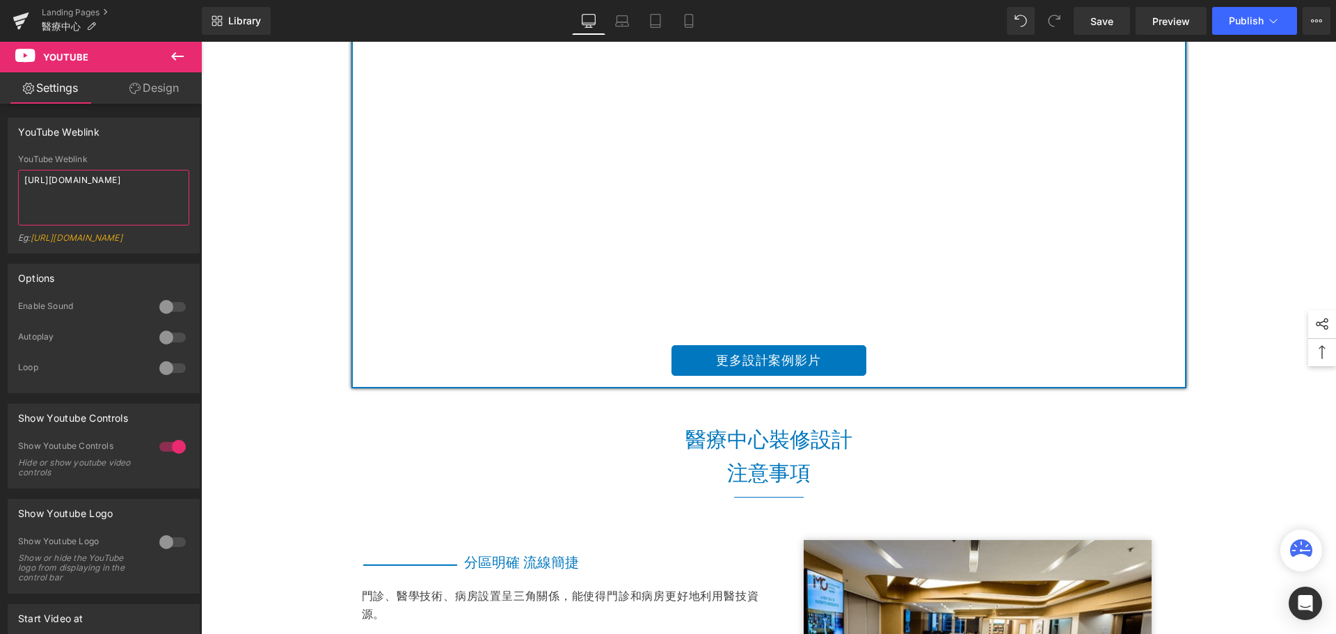
scroll to position [1322, 0]
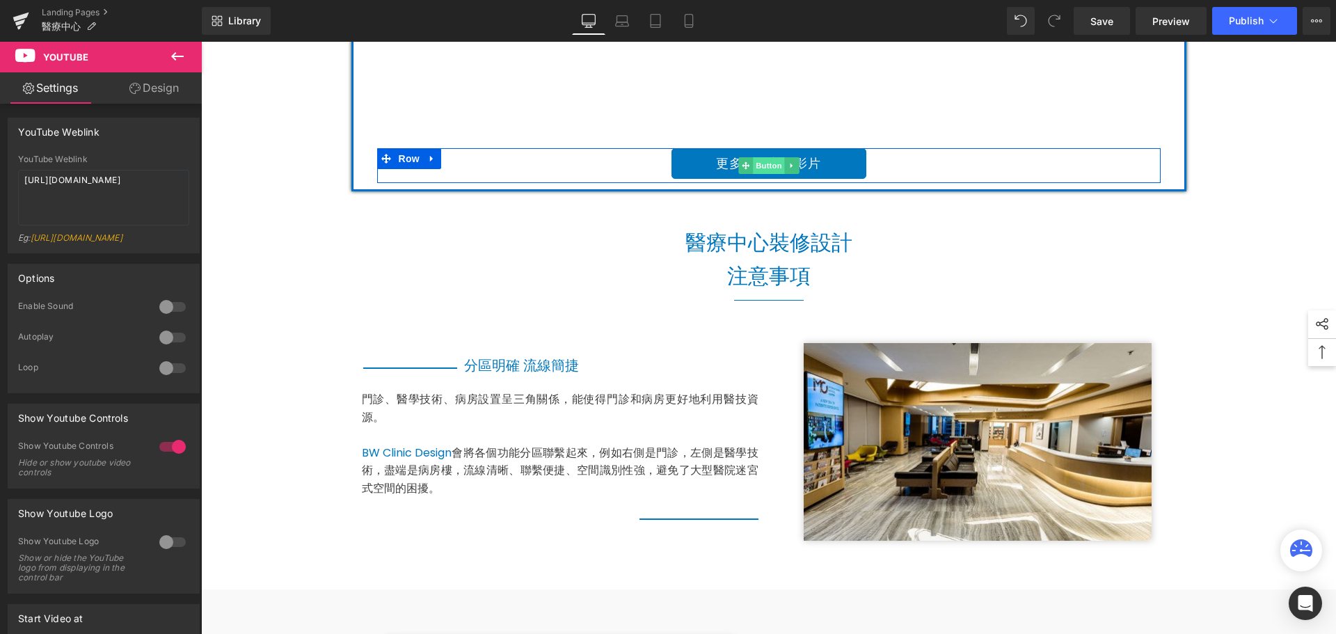
click at [763, 161] on span "Button" at bounding box center [769, 165] width 32 height 17
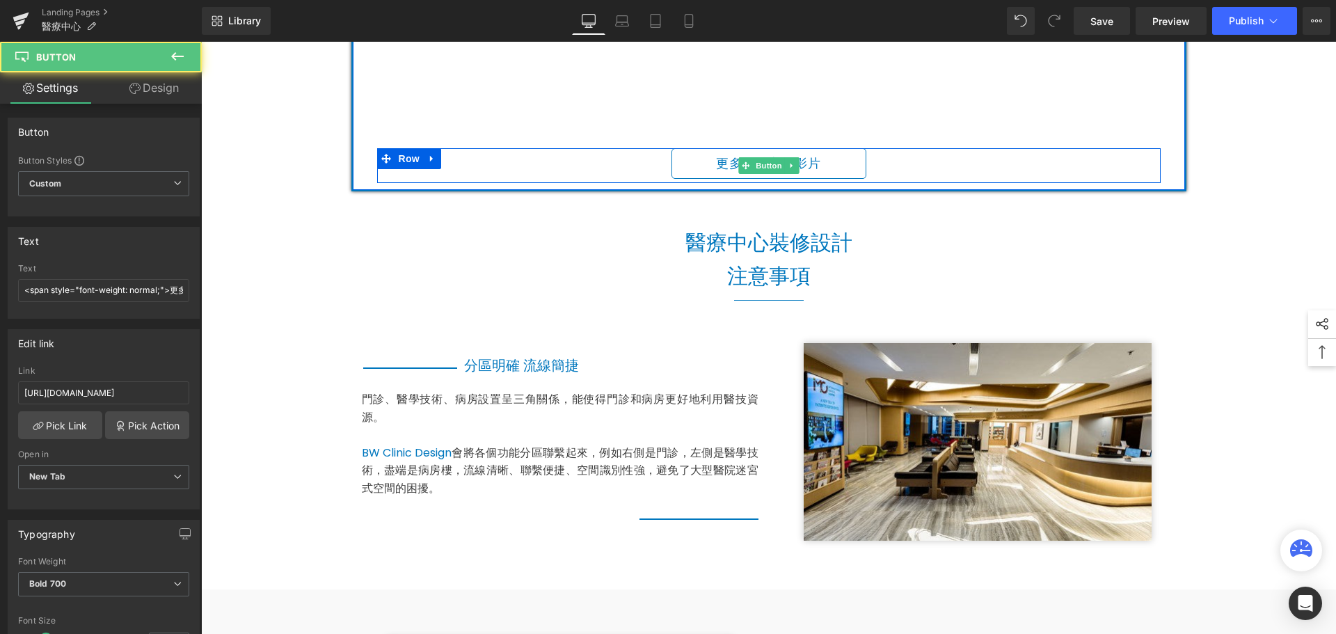
click at [829, 163] on link "更多設計案例影片" at bounding box center [768, 163] width 195 height 31
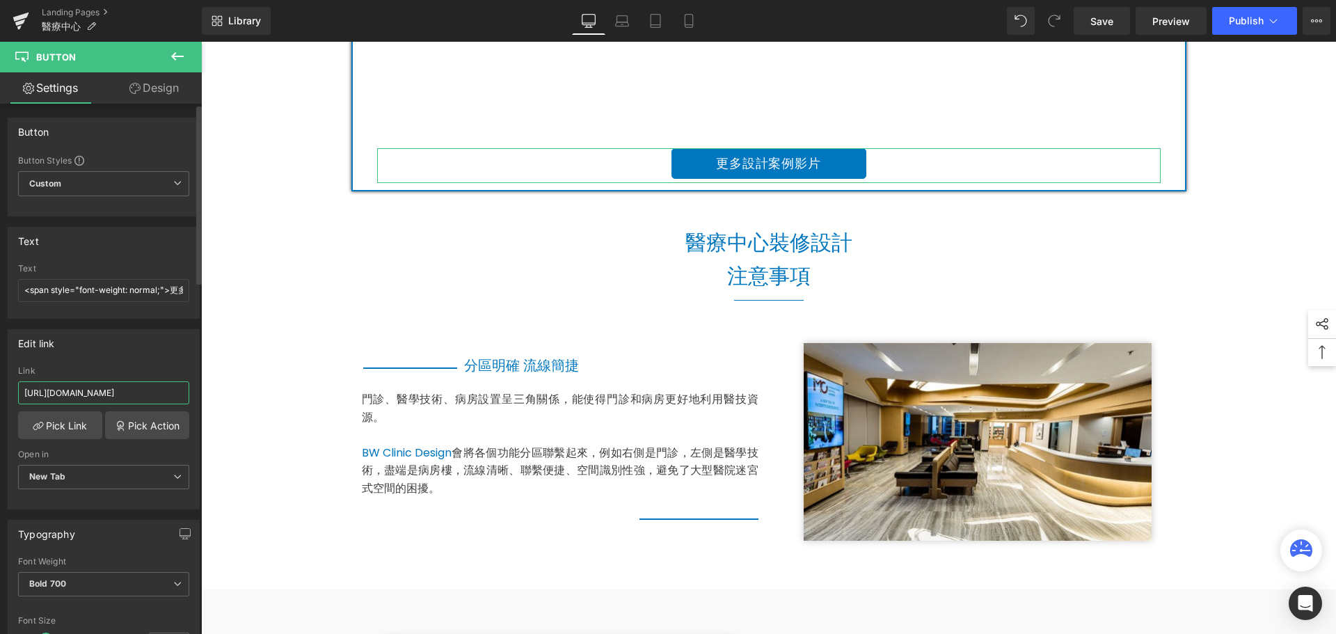
click at [128, 388] on input "https://youtube.com/playlist?list=PLE6llEcZmKETxwv6lVcSoN34hQ2YTCUyq&si=o5CuVii…" at bounding box center [103, 392] width 171 height 23
